Goal: Transaction & Acquisition: Book appointment/travel/reservation

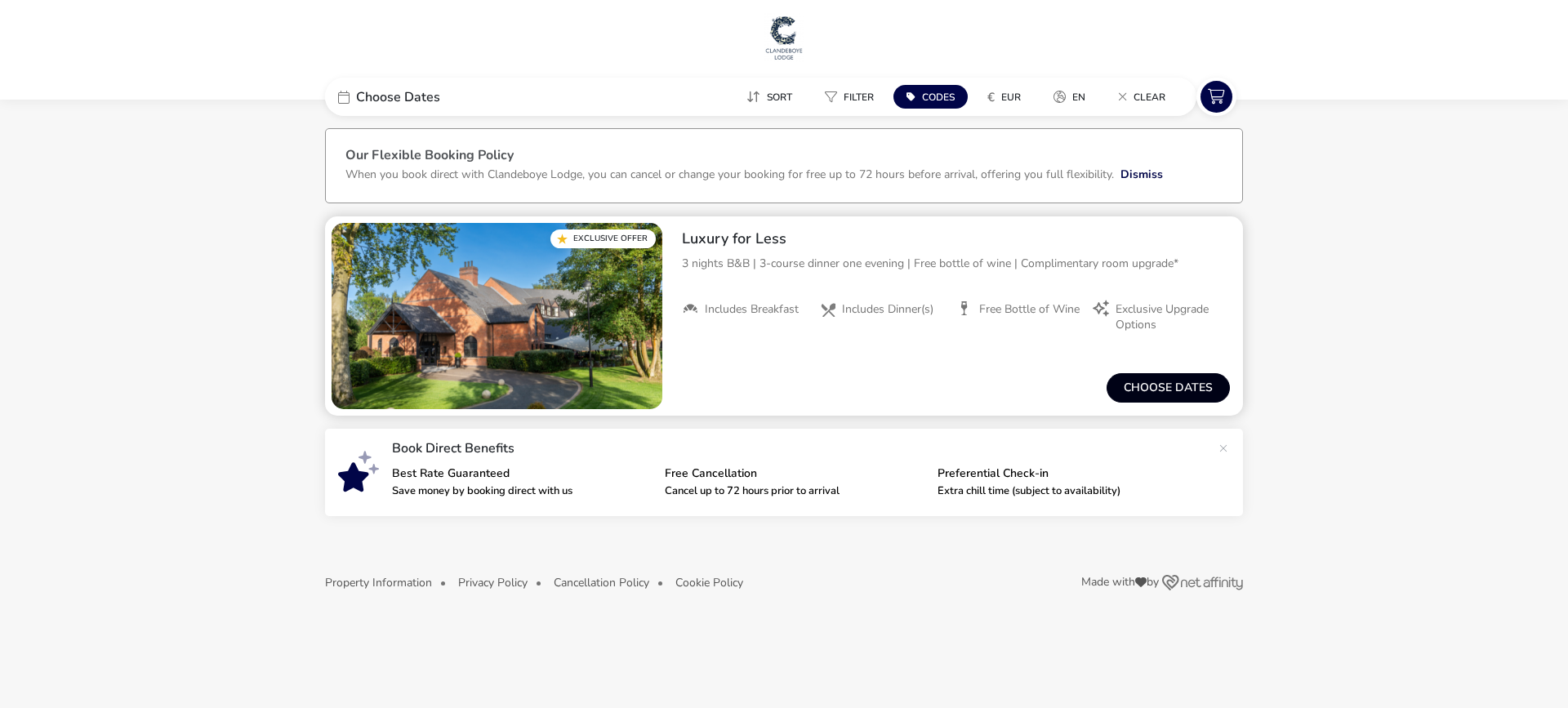
click at [1157, 386] on button "Choose dates" at bounding box center [1168, 388] width 123 height 30
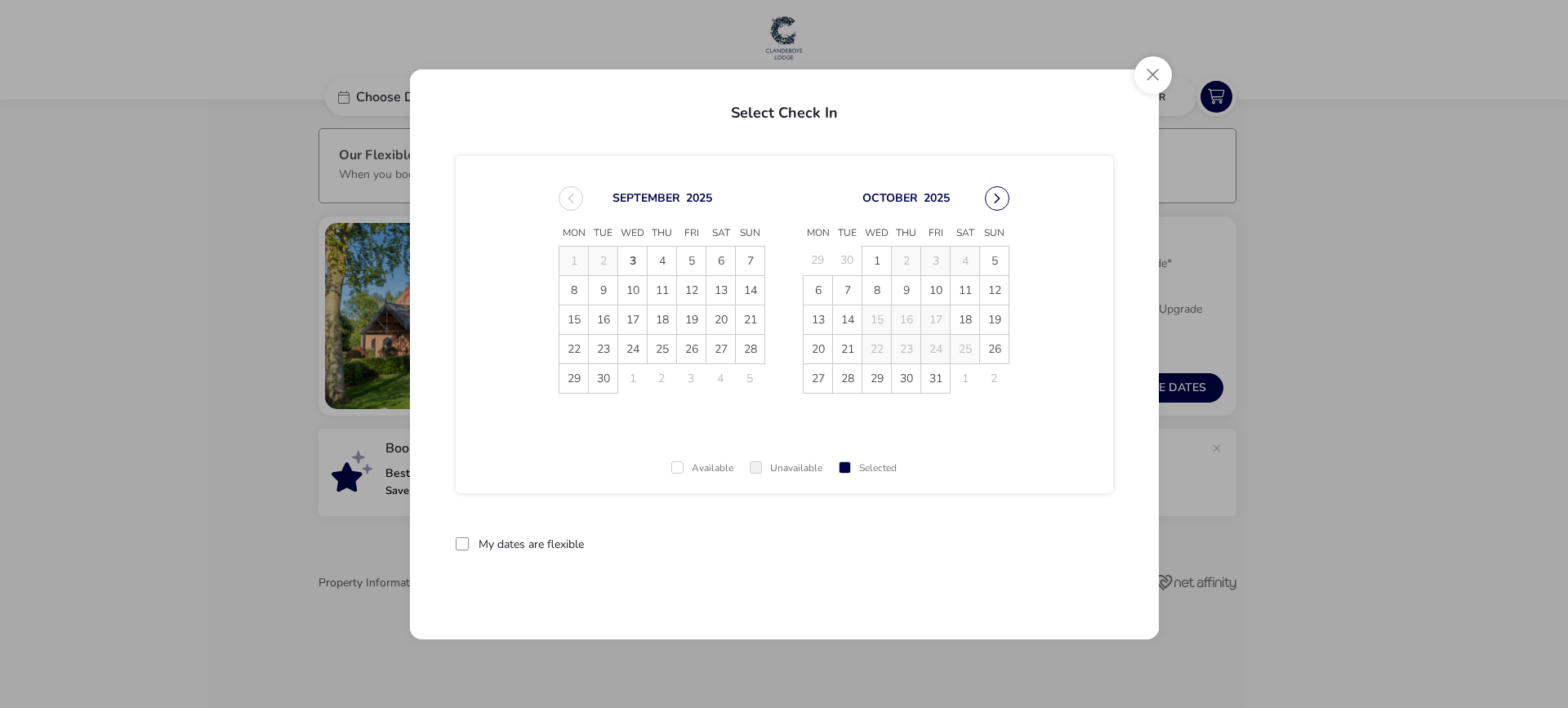
click at [998, 199] on button "Next Month" at bounding box center [997, 198] width 25 height 25
click at [998, 199] on span "[DATE] Mon Tue Wed Thu Fri Sat Sun 29 30 1 2 3 4 5 6 7 8 9 10 11 12 13 14 15 16…" at bounding box center [783, 290] width 480 height 247
click at [998, 199] on button "Next Month" at bounding box center [997, 198] width 25 height 25
click at [813, 324] on span "12" at bounding box center [817, 319] width 29 height 29
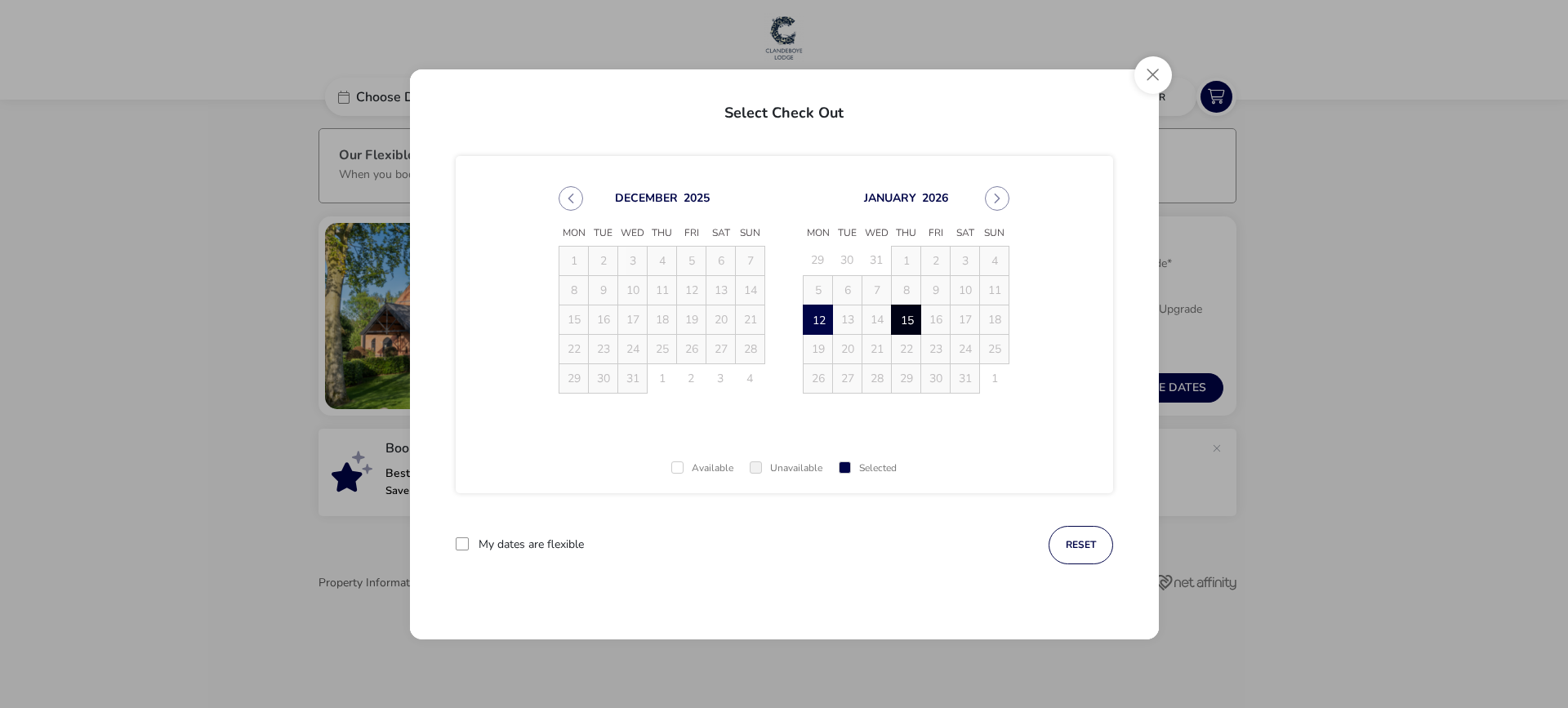
click at [908, 318] on span "15" at bounding box center [906, 319] width 29 height 29
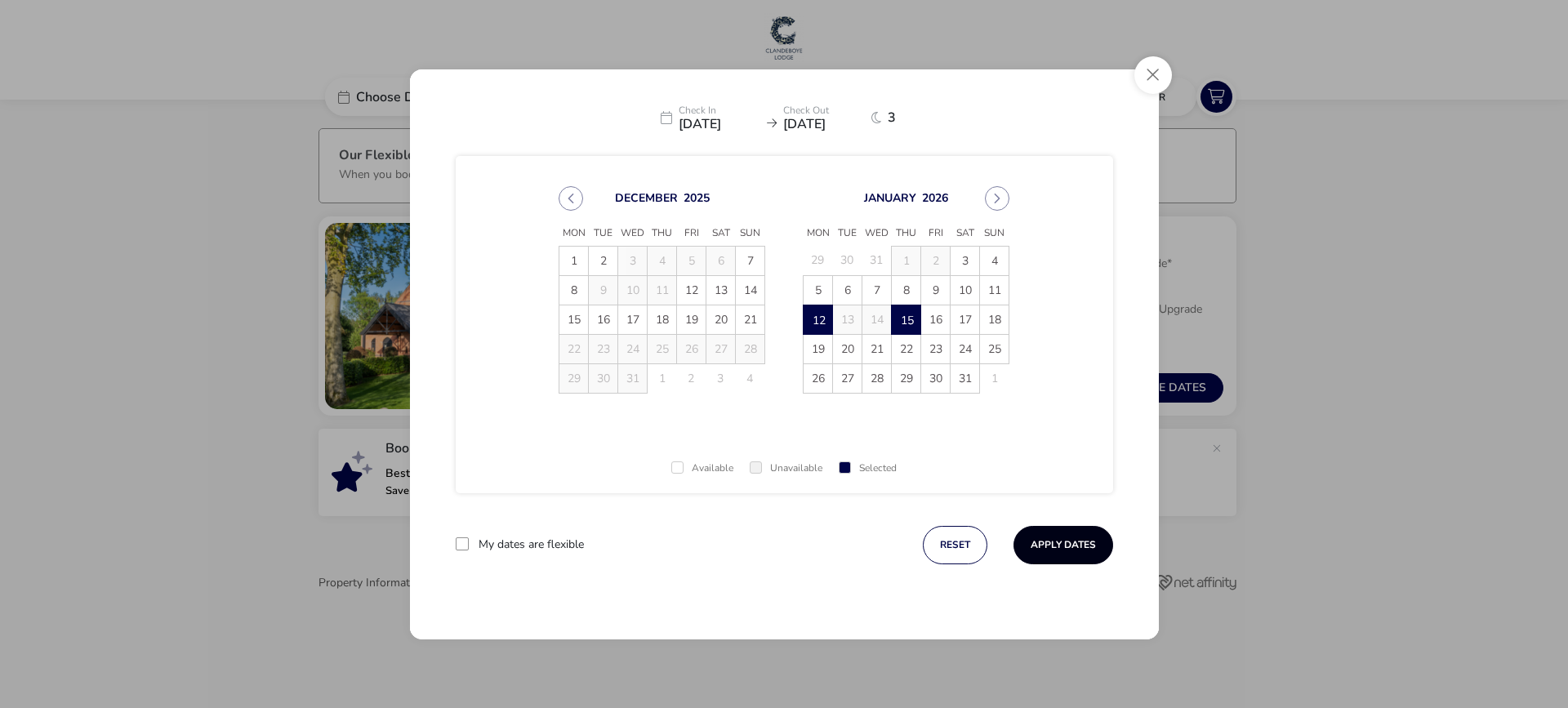
click at [1077, 553] on button "Apply Dates" at bounding box center [1063, 546] width 99 height 39
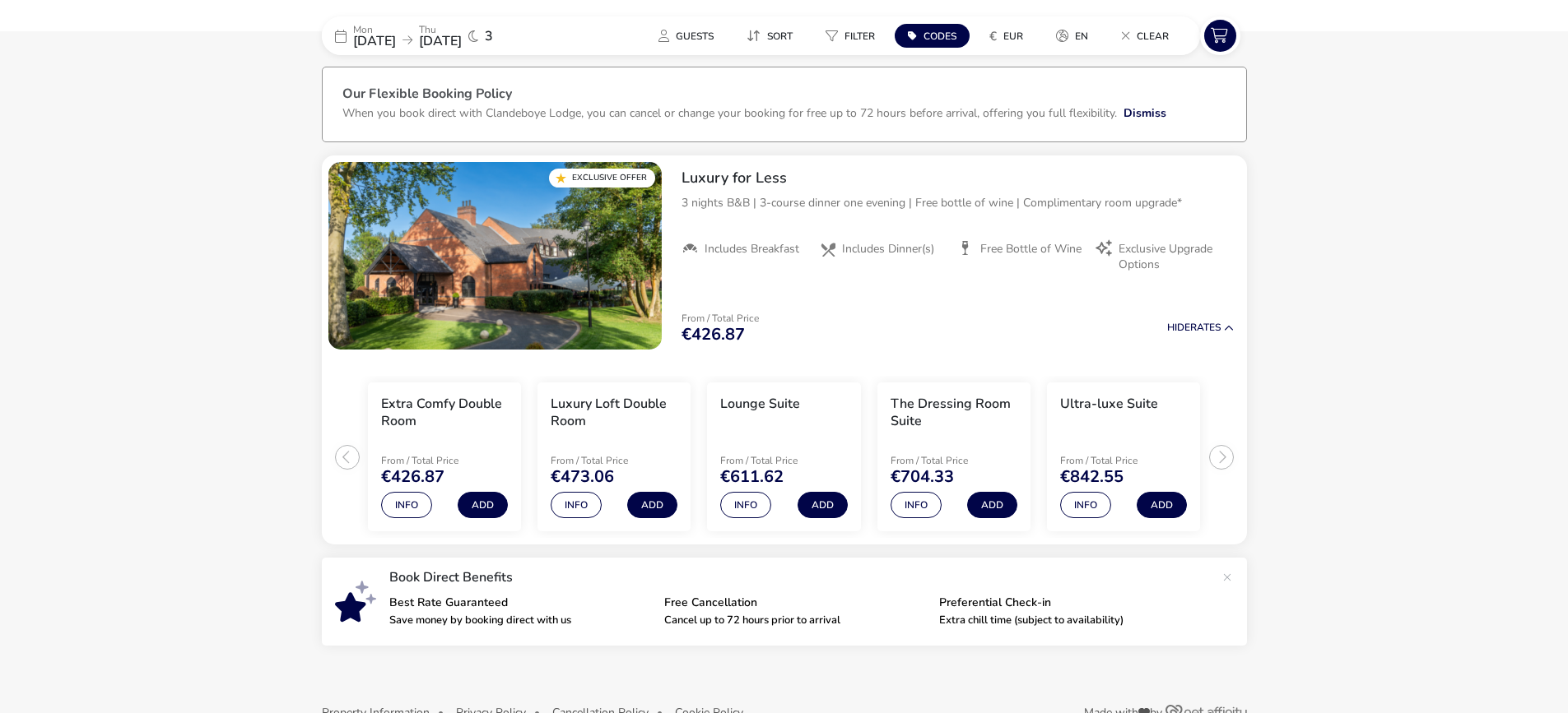
scroll to position [103, 0]
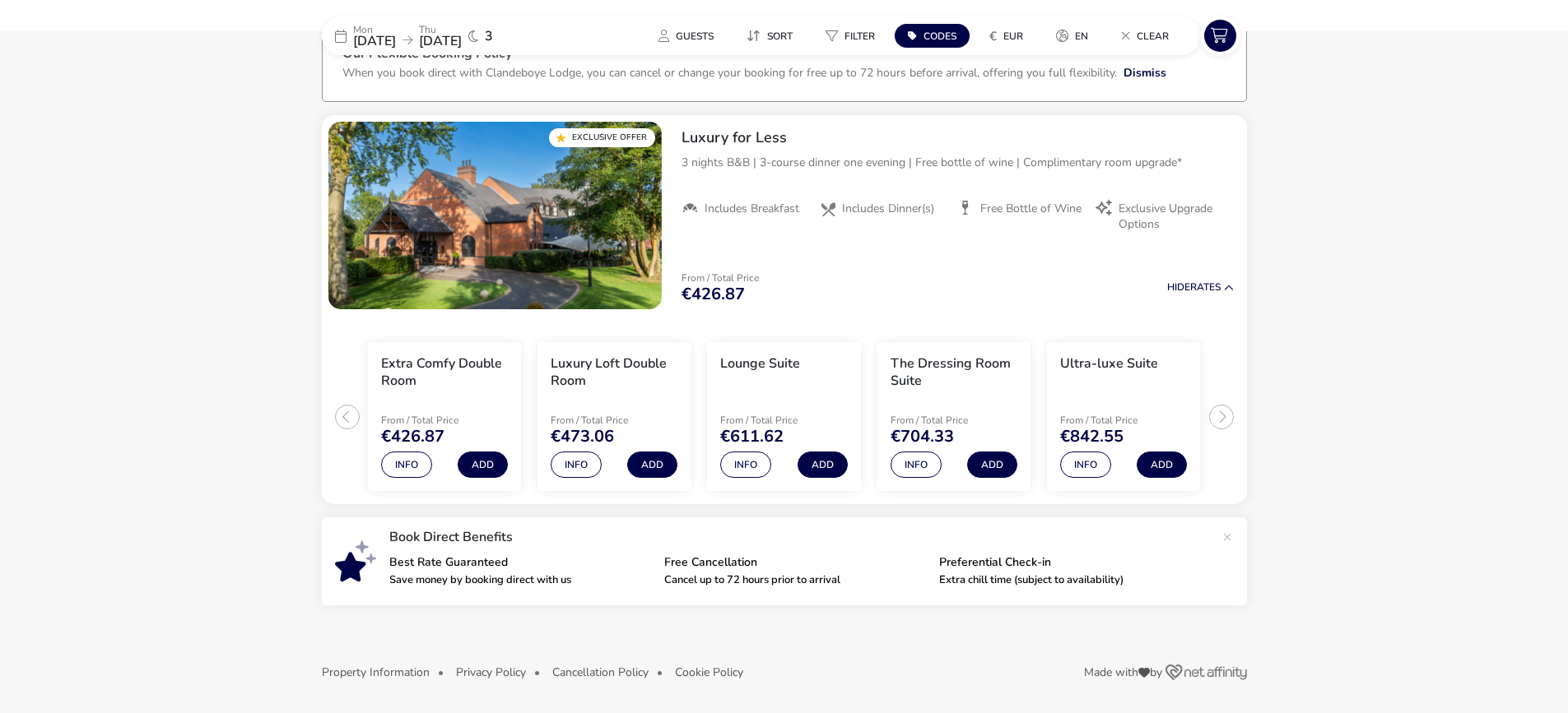
click at [340, 34] on icon at bounding box center [341, 36] width 11 height 13
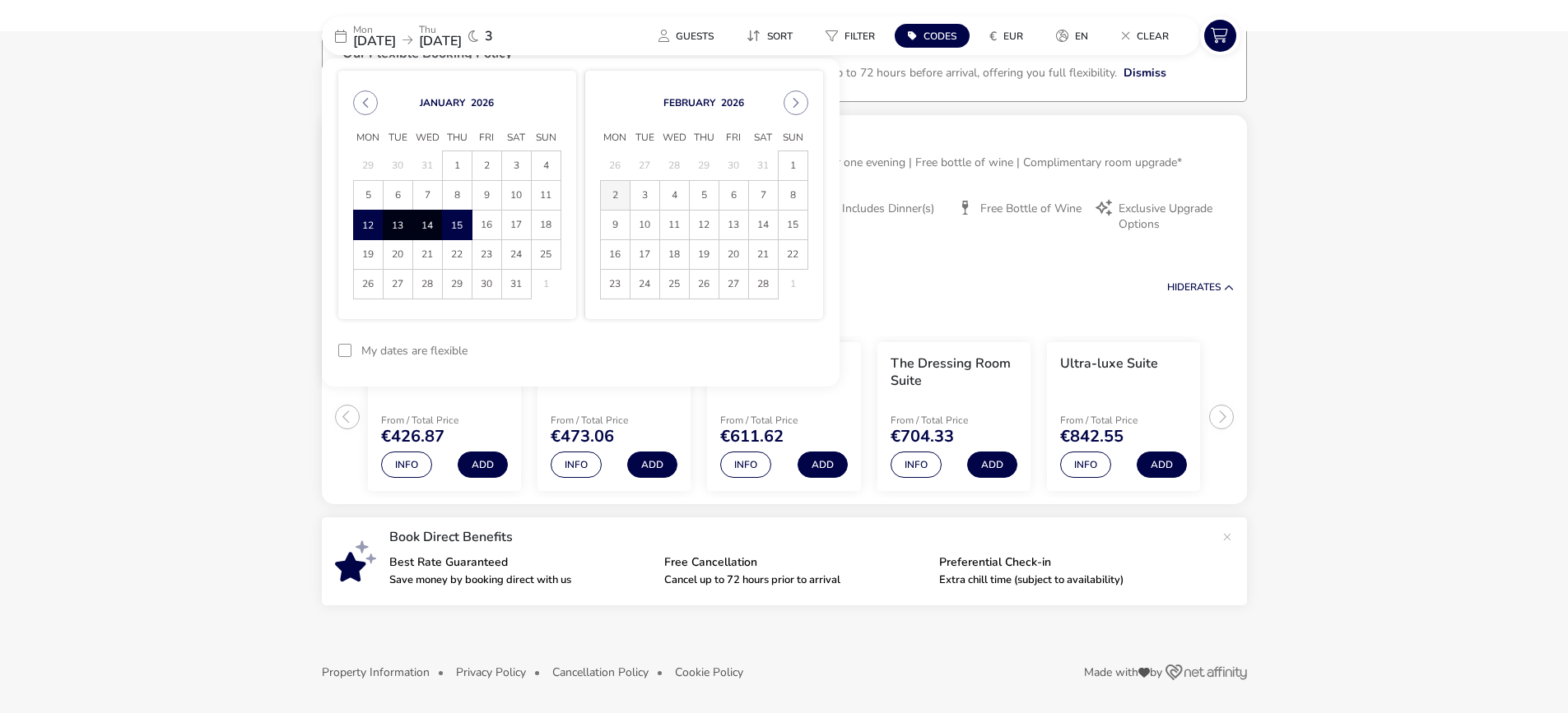
click at [612, 198] on span "2" at bounding box center [615, 195] width 29 height 29
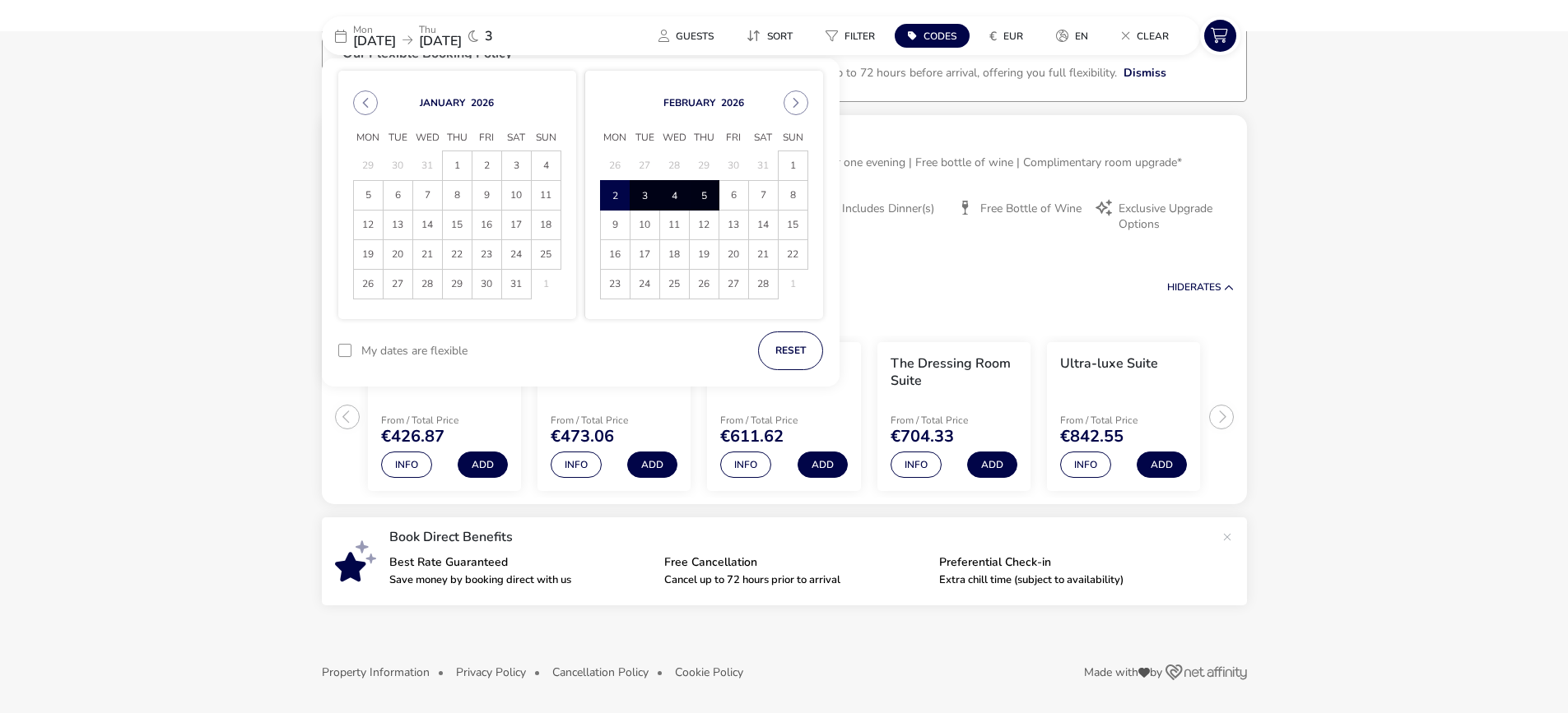
click at [703, 199] on span "5" at bounding box center [704, 195] width 29 height 29
click at [773, 344] on button "Apply Dates" at bounding box center [773, 351] width 100 height 39
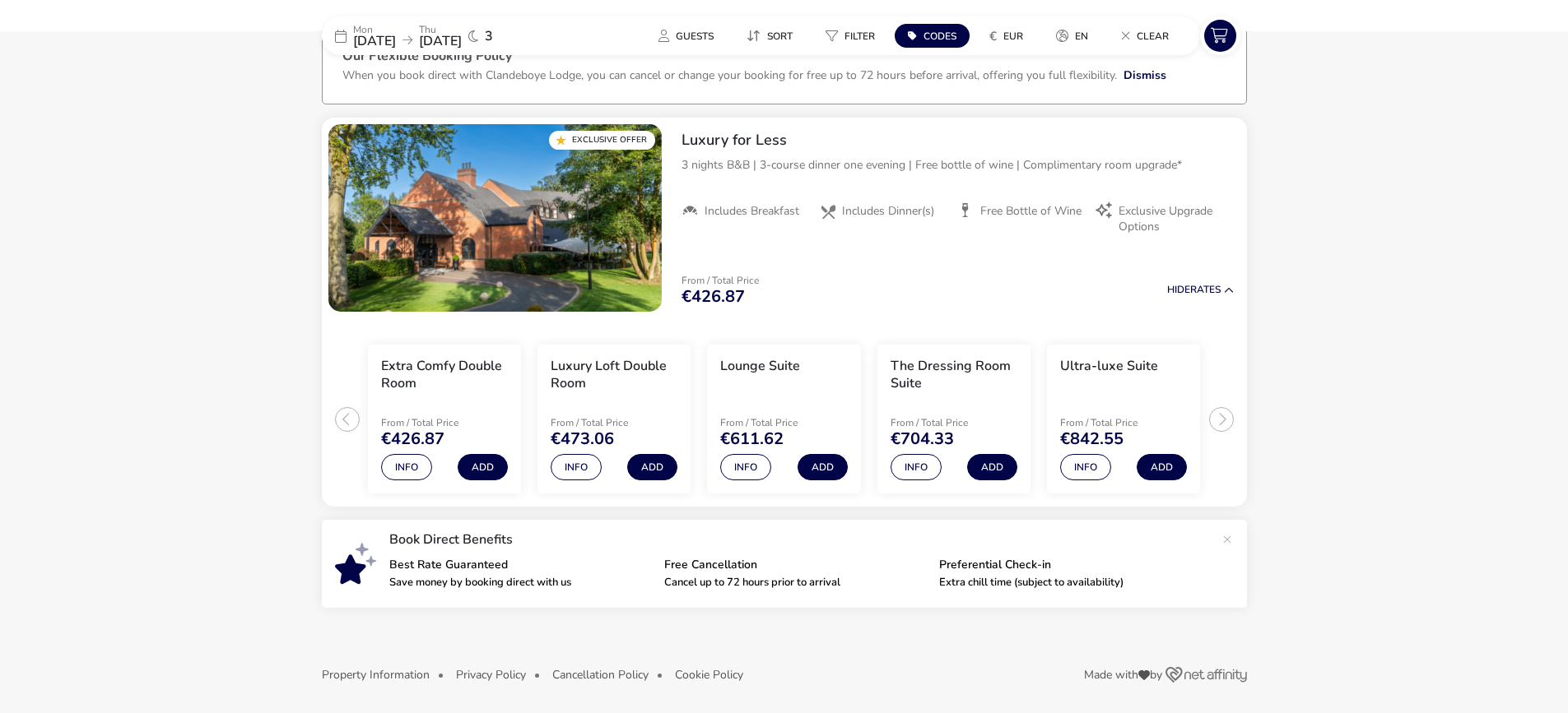
scroll to position [103, 0]
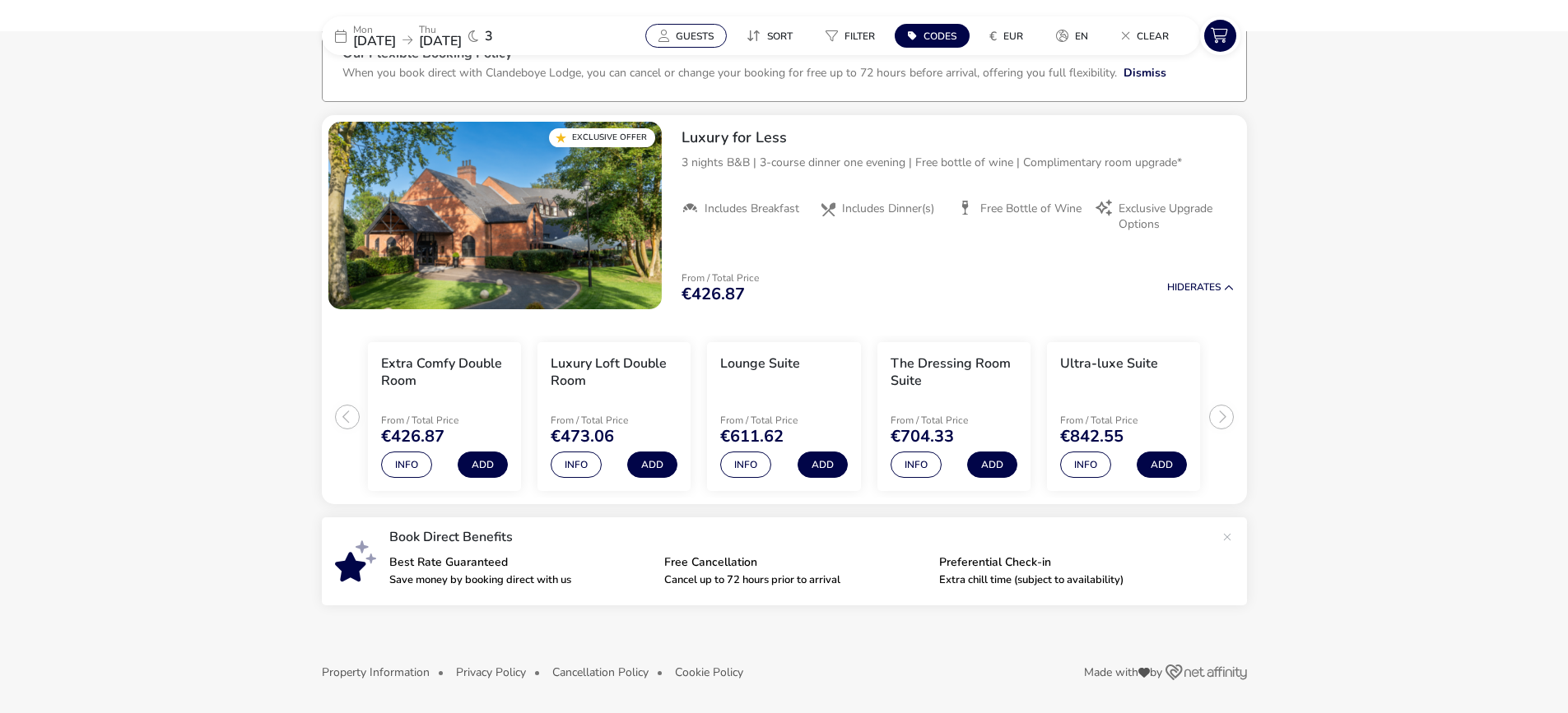
click at [687, 38] on span "Guests" at bounding box center [695, 36] width 38 height 13
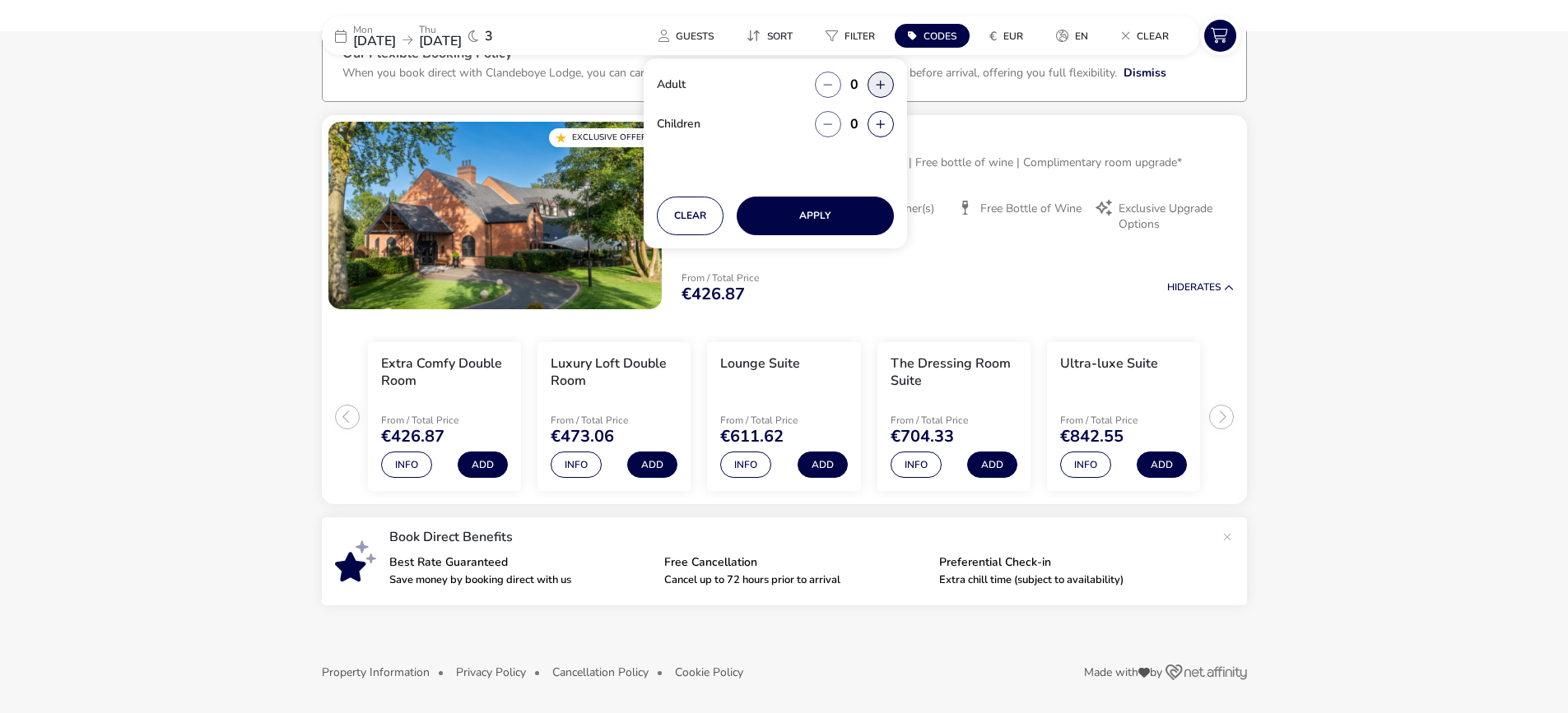
click at [879, 82] on button "button" at bounding box center [881, 84] width 26 height 26
type input "2"
click at [805, 219] on button "Apply" at bounding box center [815, 216] width 157 height 39
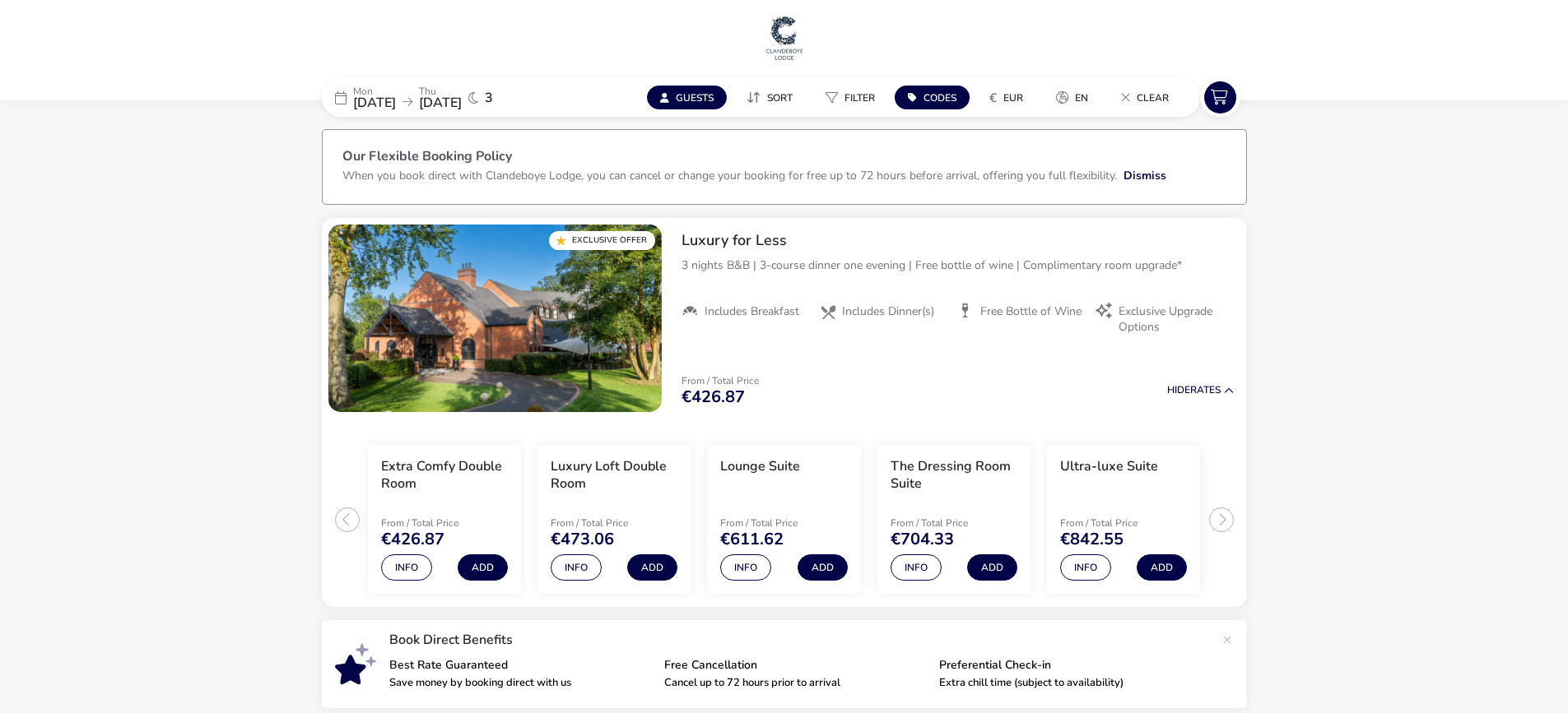
click at [690, 95] on span "Guests" at bounding box center [695, 97] width 38 height 13
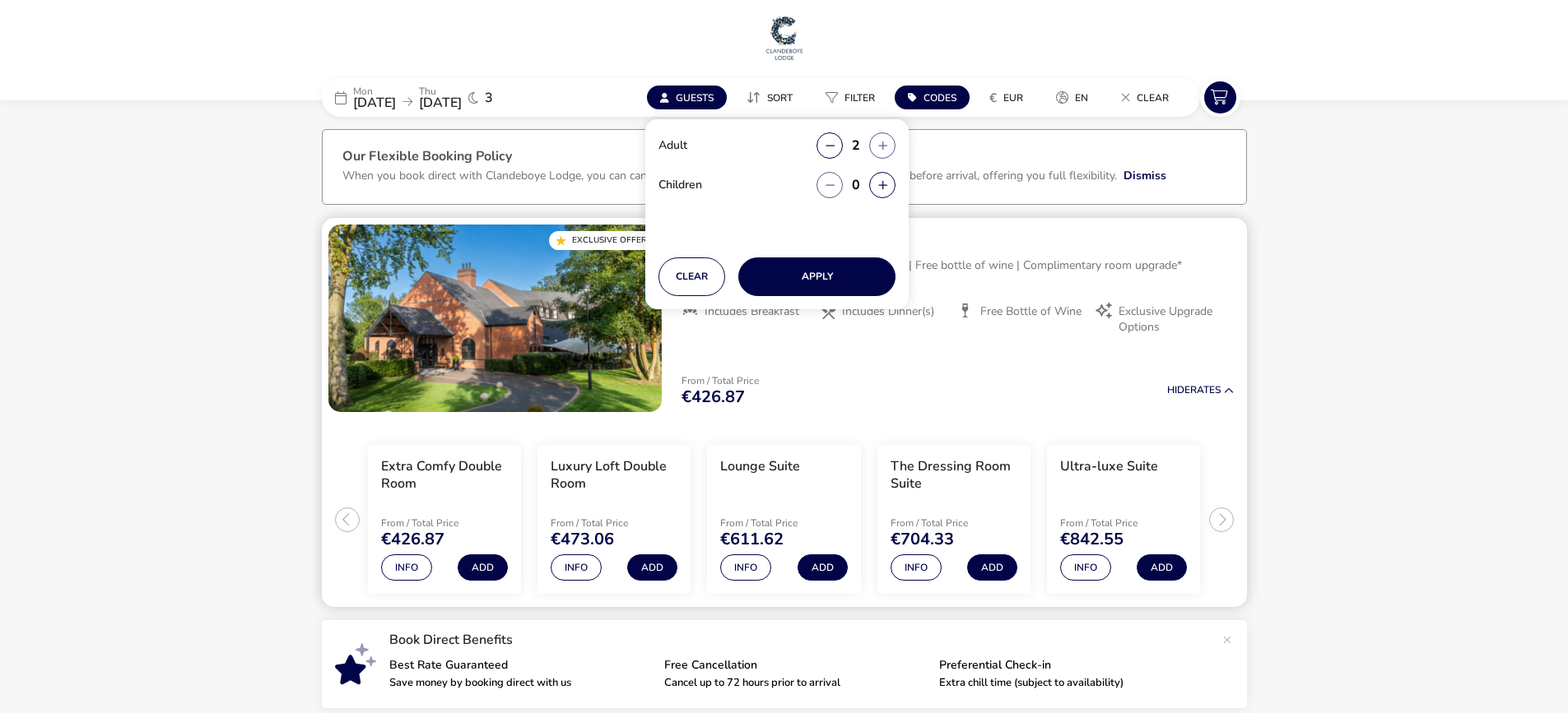
click at [833, 369] on div "From / Total Price €426.87 Hide Rates" at bounding box center [958, 391] width 579 height 56
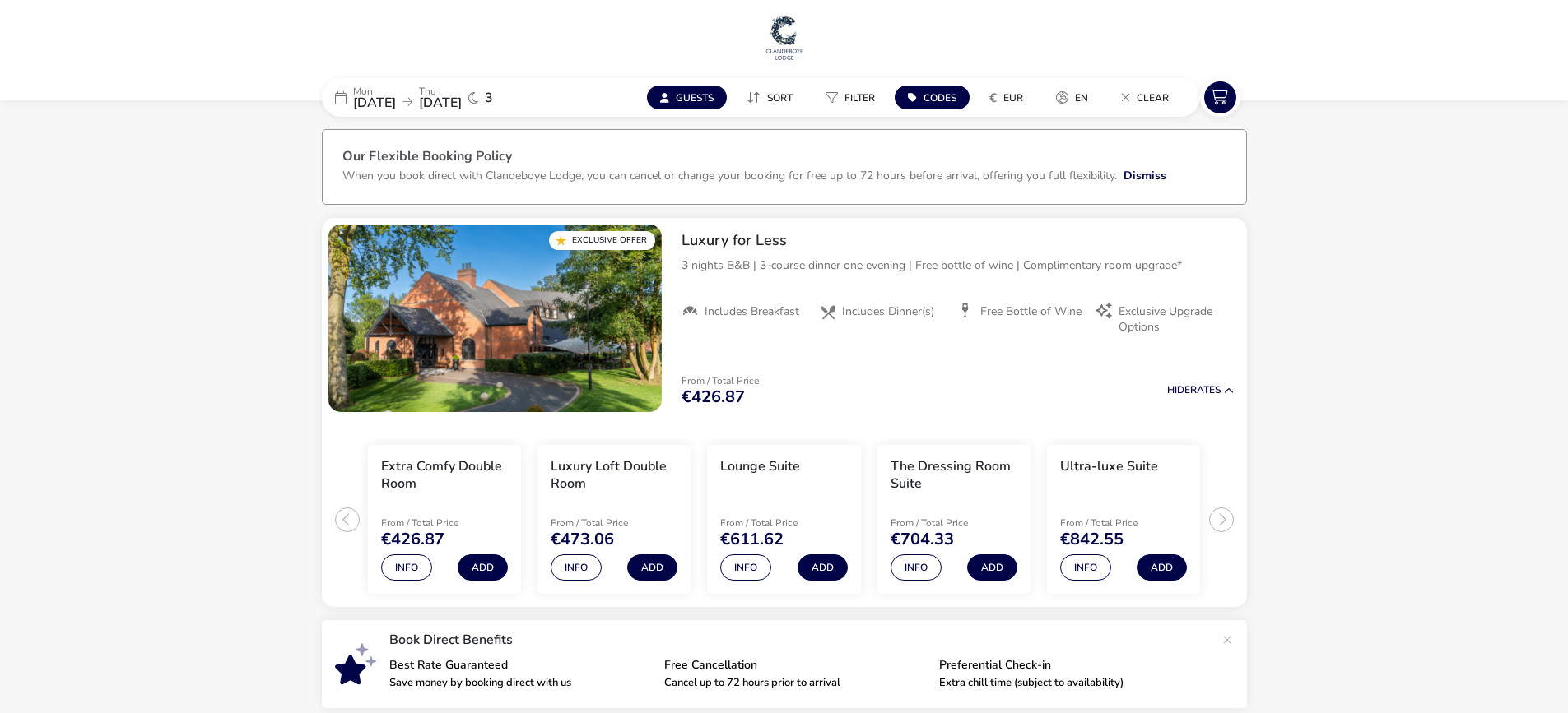
click at [359, 96] on span "[DATE]" at bounding box center [374, 102] width 43 height 18
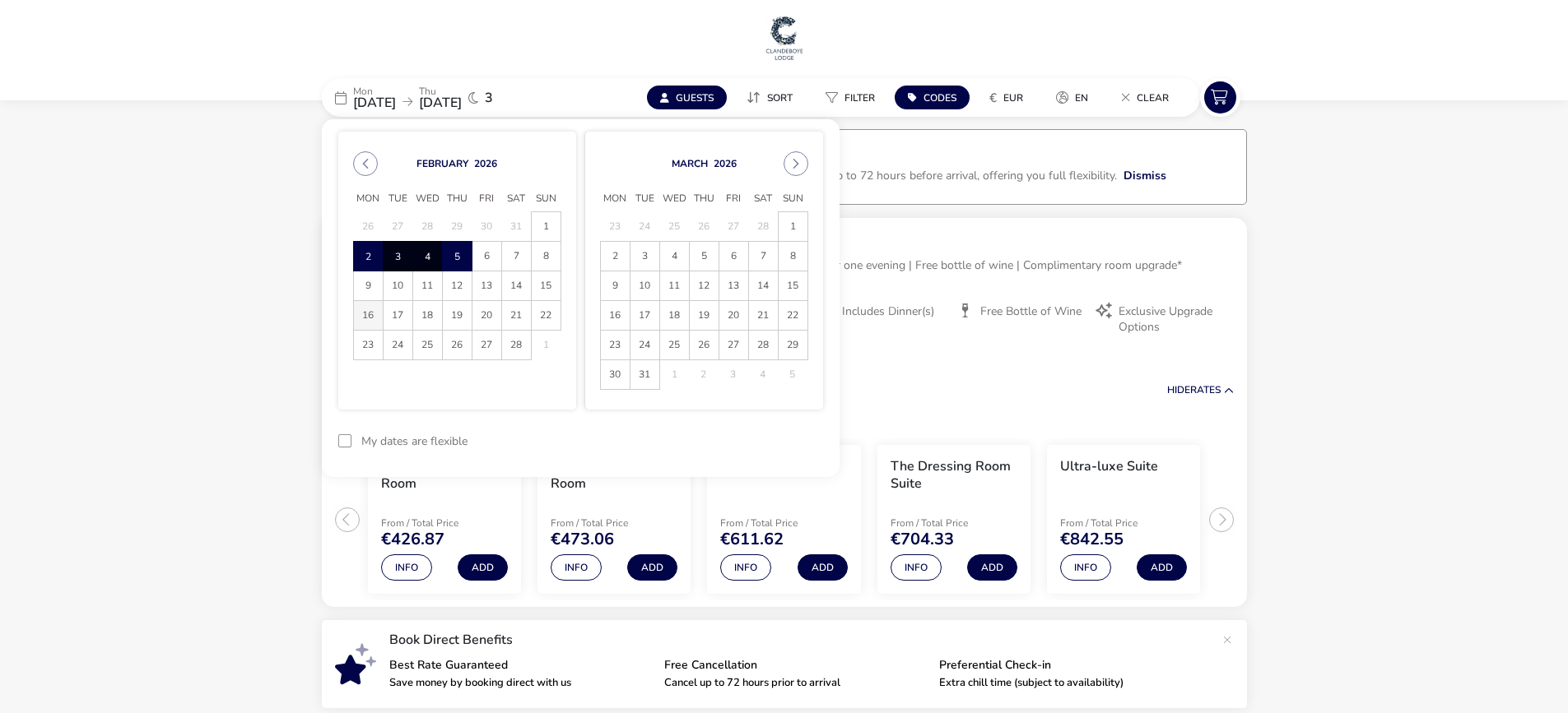
click at [371, 317] on span "16" at bounding box center [368, 315] width 29 height 29
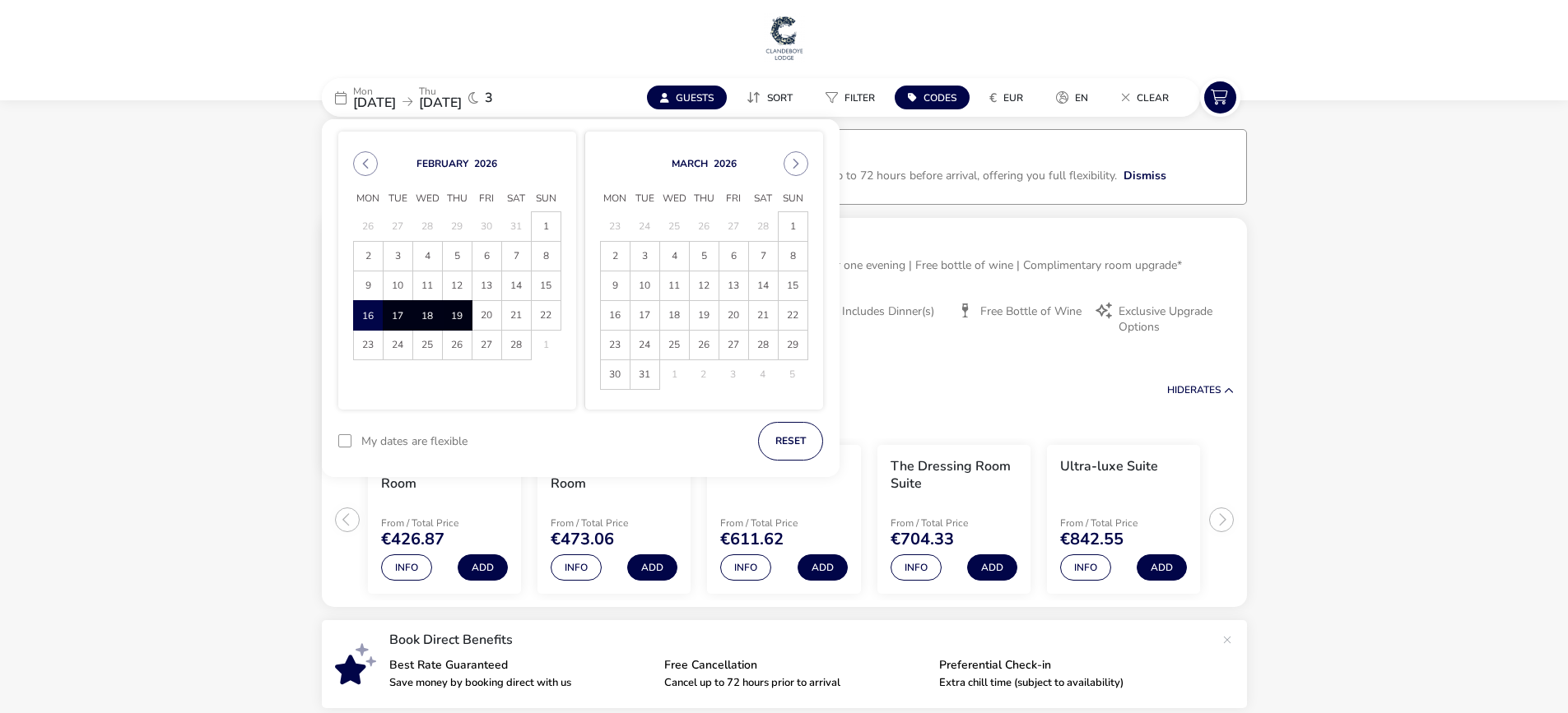
click at [461, 318] on span "19" at bounding box center [457, 315] width 29 height 29
click at [789, 447] on button "Apply Dates" at bounding box center [773, 442] width 100 height 39
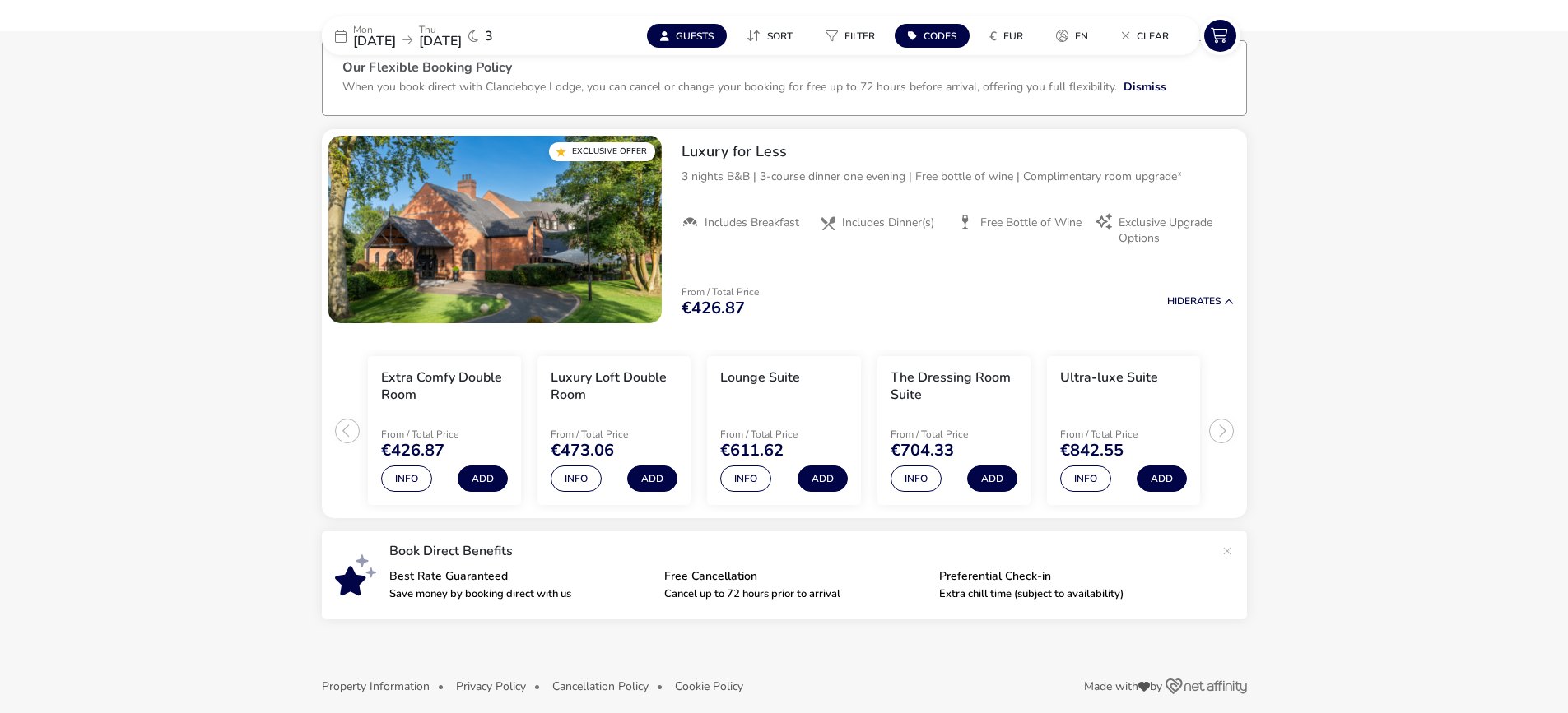
scroll to position [103, 0]
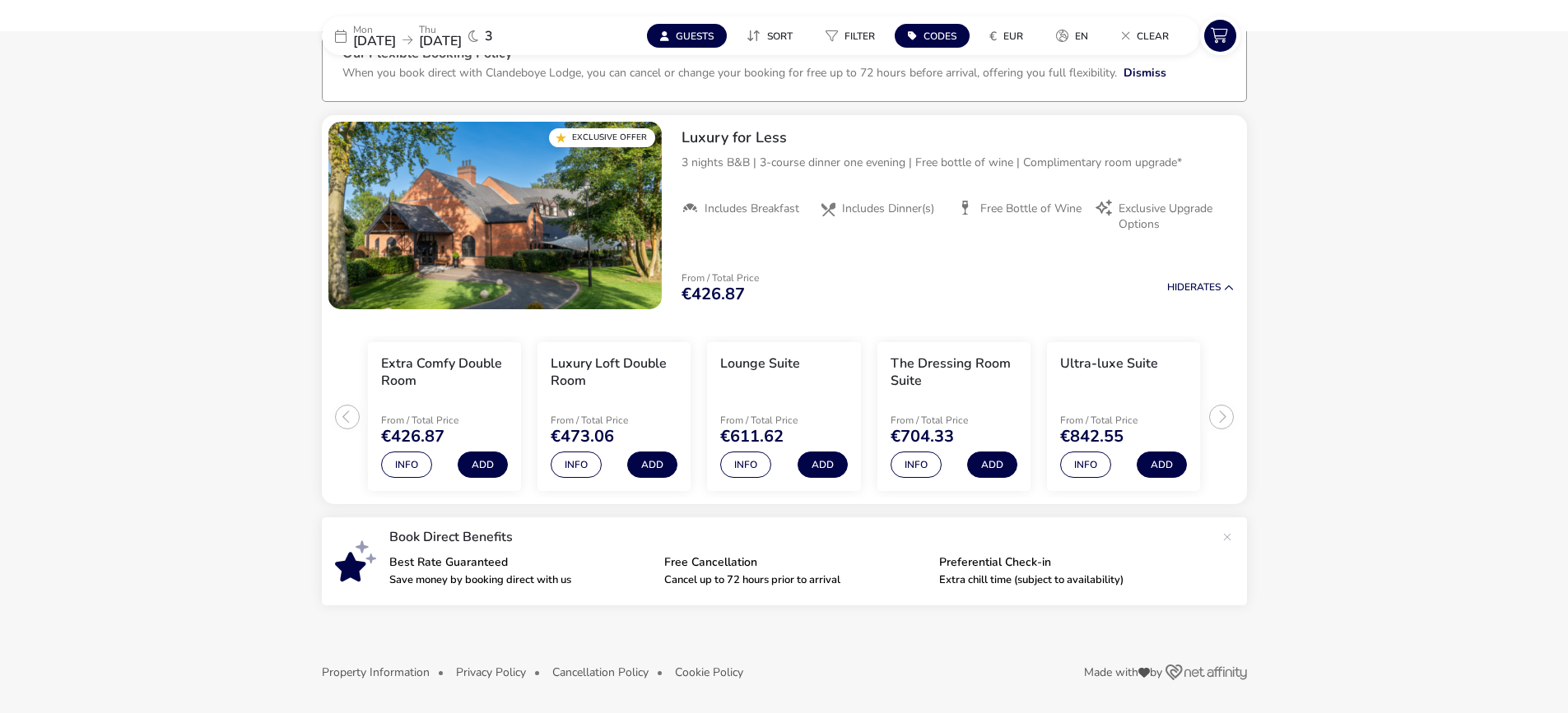
click at [342, 37] on icon at bounding box center [341, 36] width 11 height 13
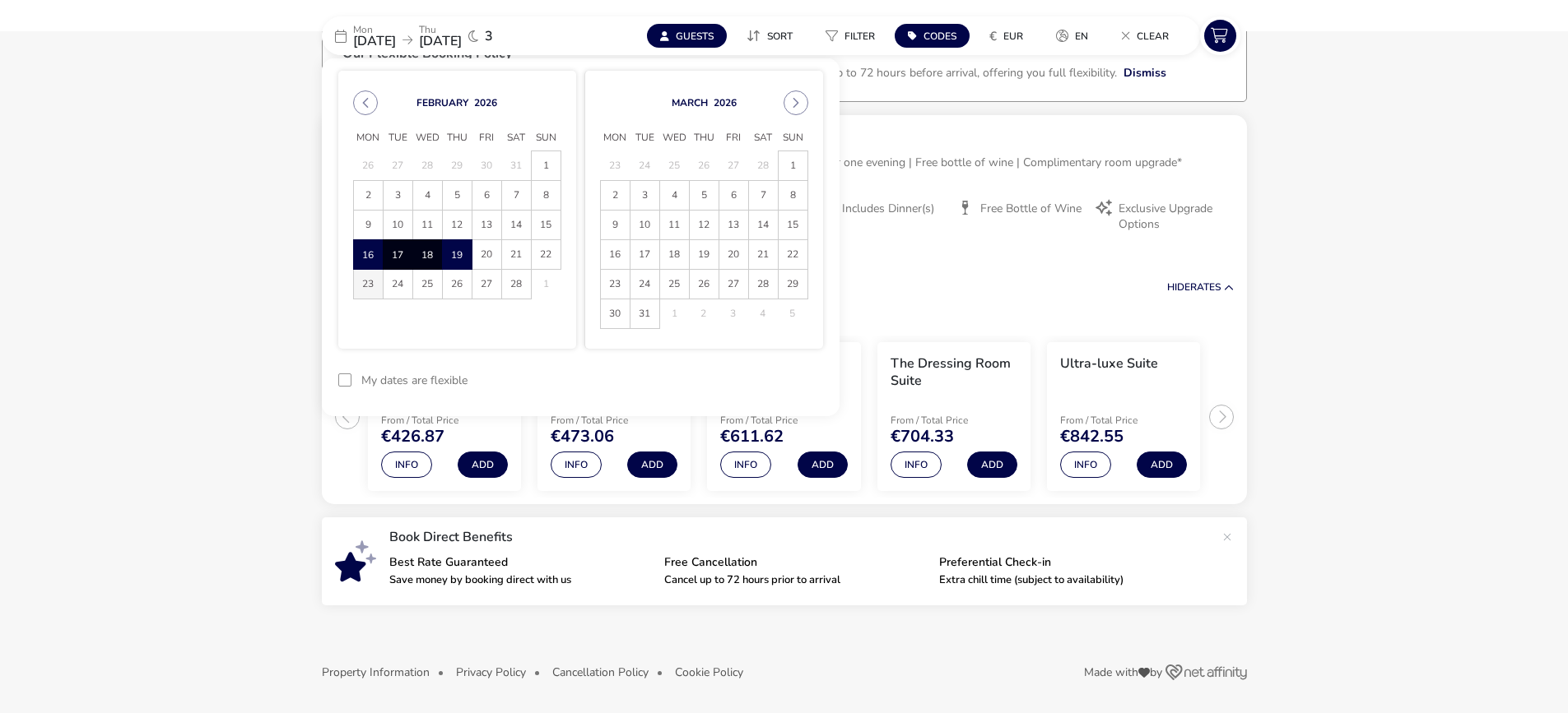
click at [368, 278] on span "23" at bounding box center [368, 284] width 29 height 29
click at [458, 278] on span "26" at bounding box center [457, 284] width 29 height 29
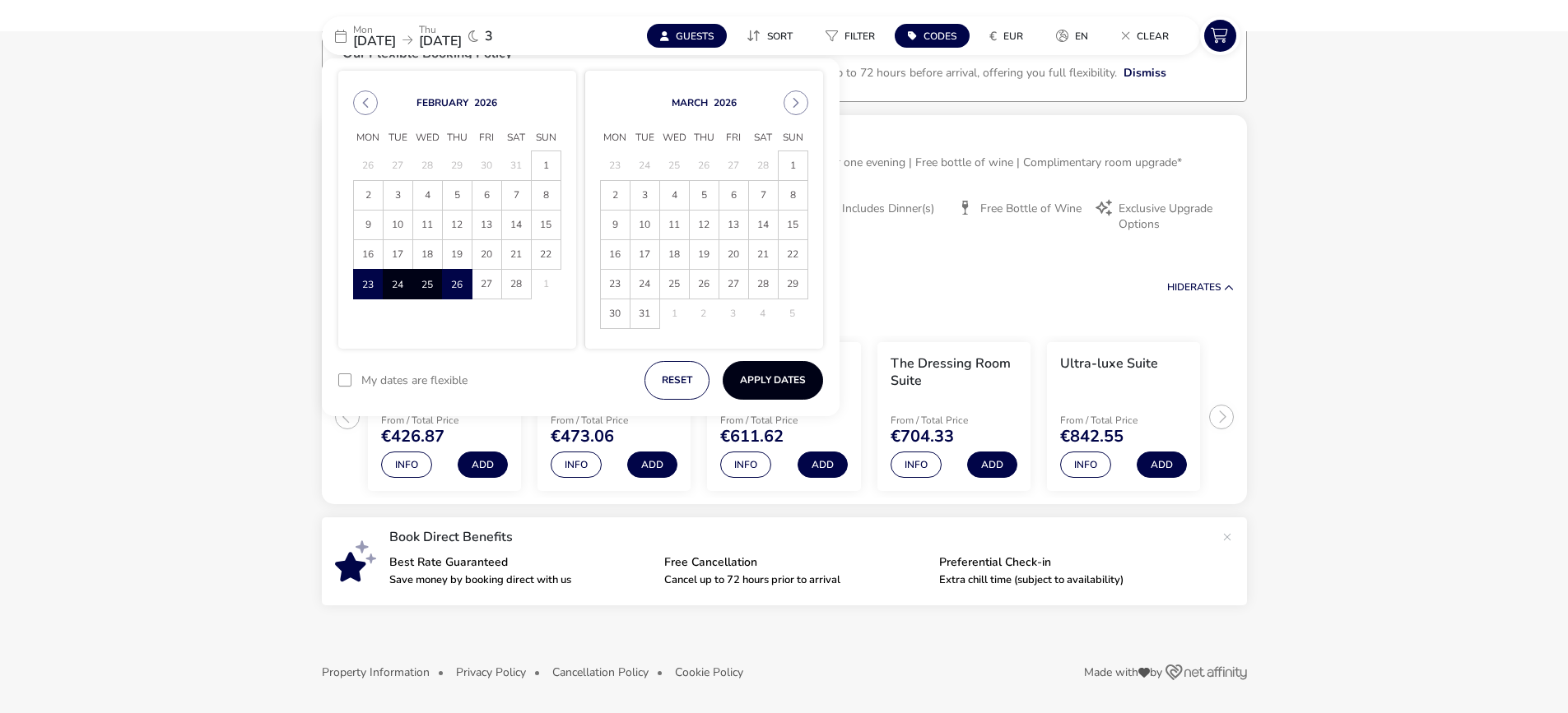
click at [771, 378] on button "Apply Dates" at bounding box center [773, 381] width 100 height 39
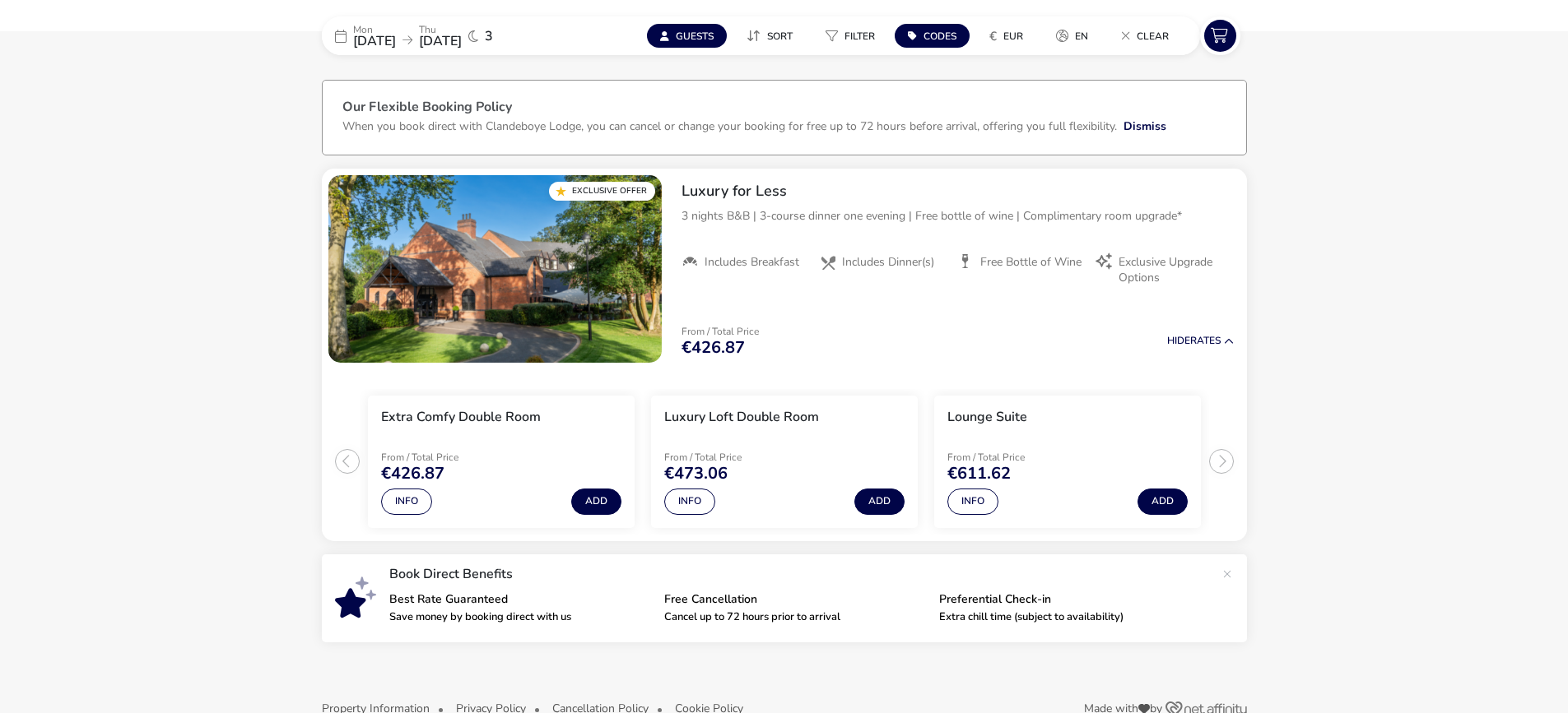
scroll to position [86, 0]
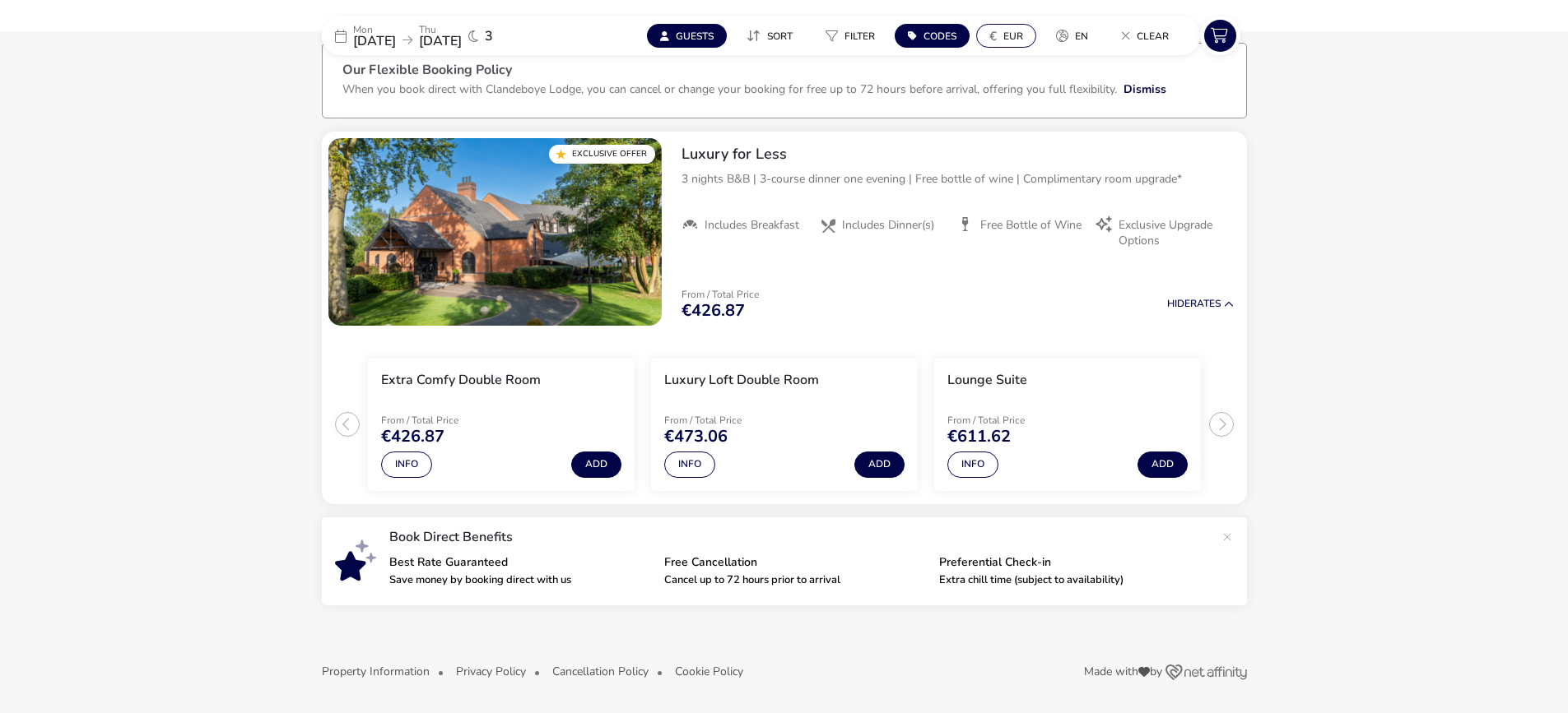
click at [1012, 32] on span "EUR" at bounding box center [1013, 36] width 20 height 13
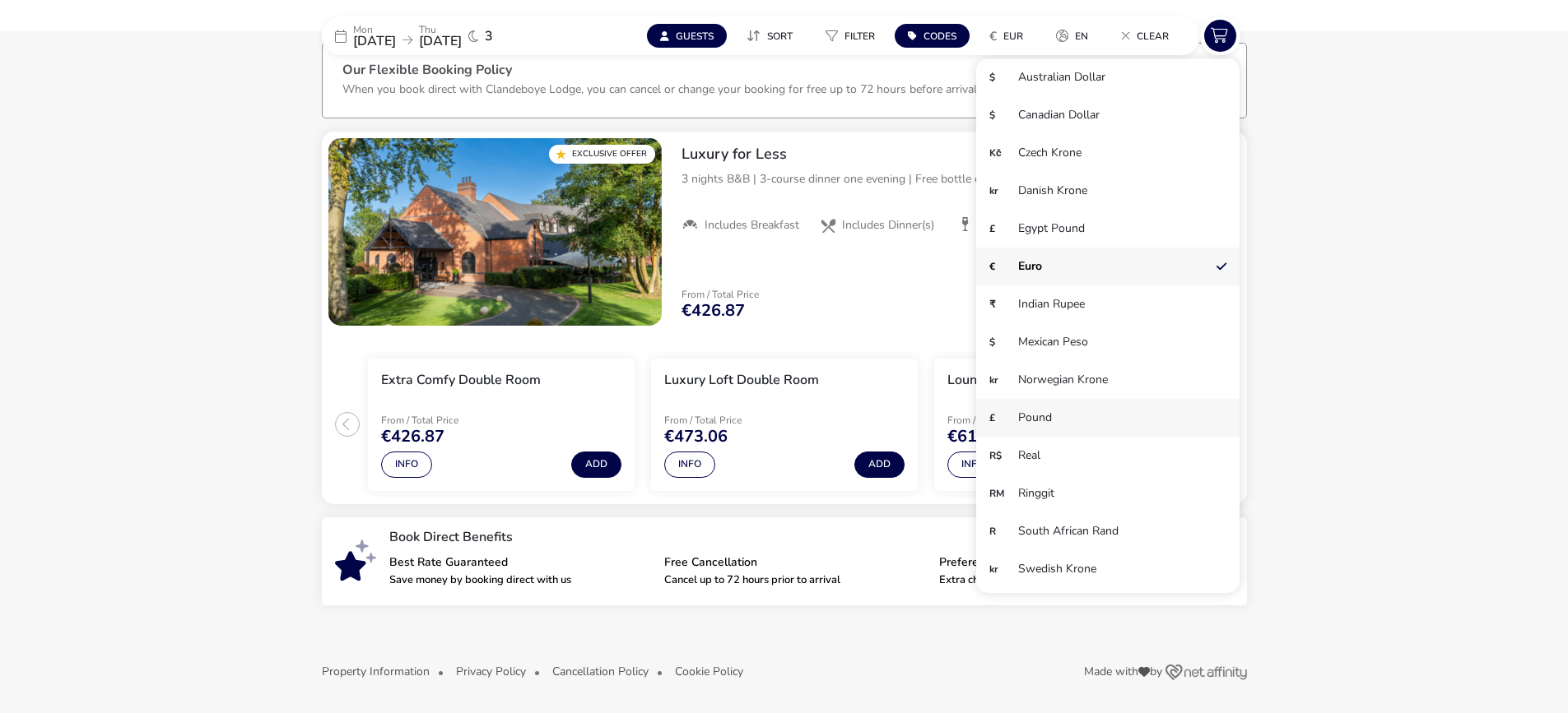
click at [1039, 420] on li "£ Pound" at bounding box center [1108, 418] width 264 height 38
